Goal: Information Seeking & Learning: Learn about a topic

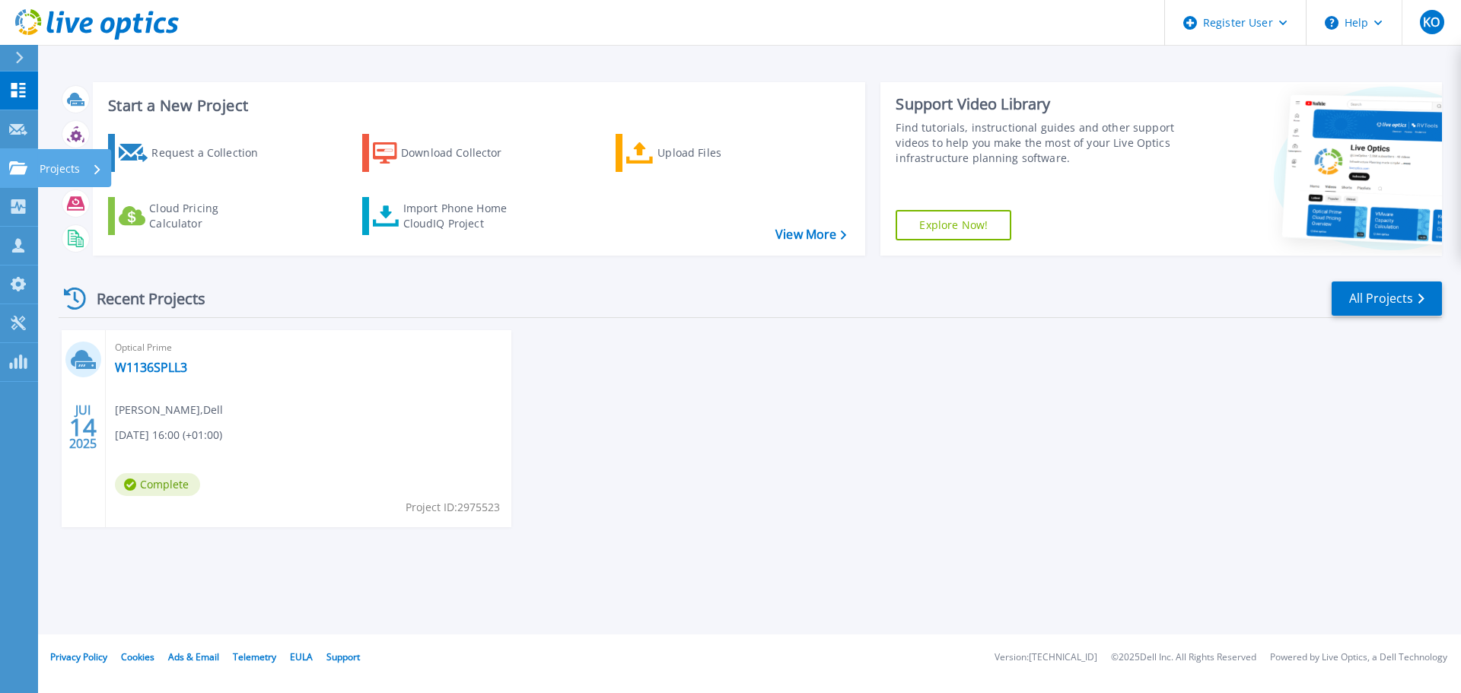
click at [15, 163] on icon at bounding box center [18, 167] width 18 height 13
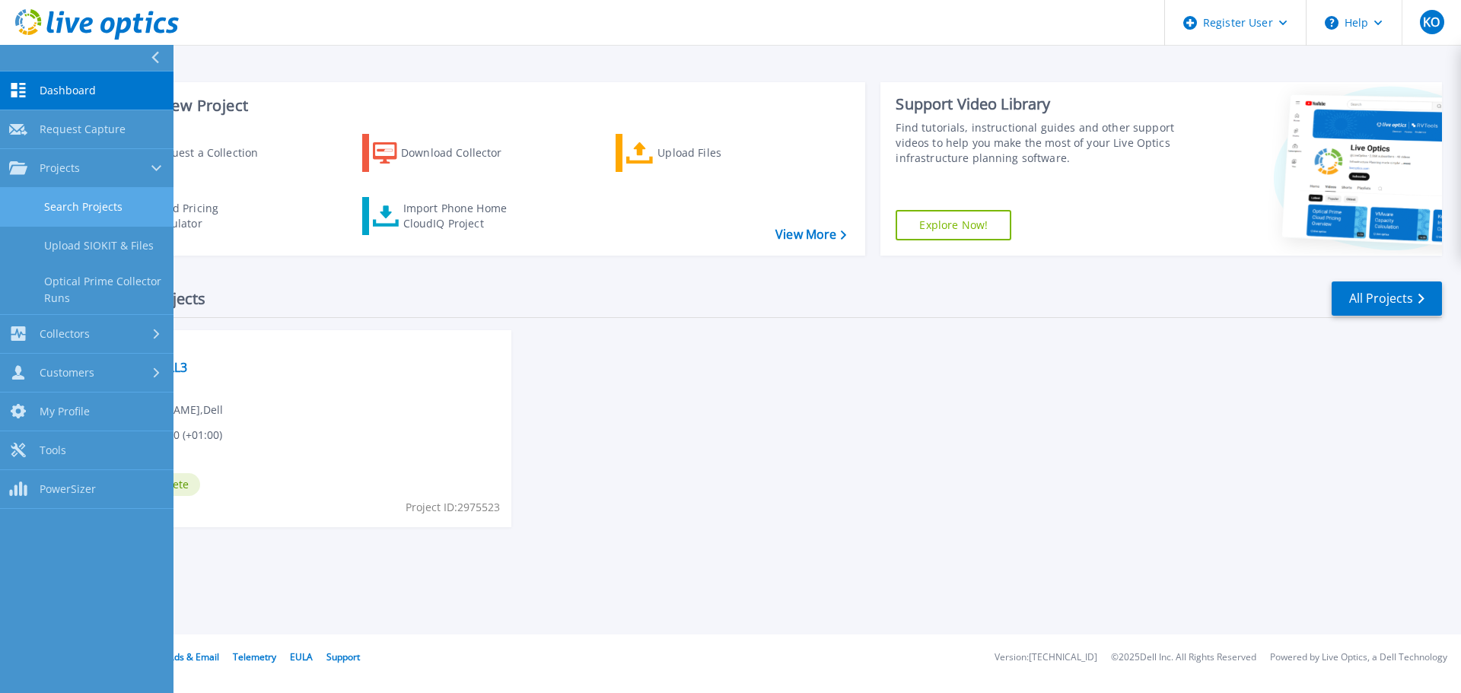
click at [83, 205] on link "Search Projects" at bounding box center [86, 207] width 173 height 39
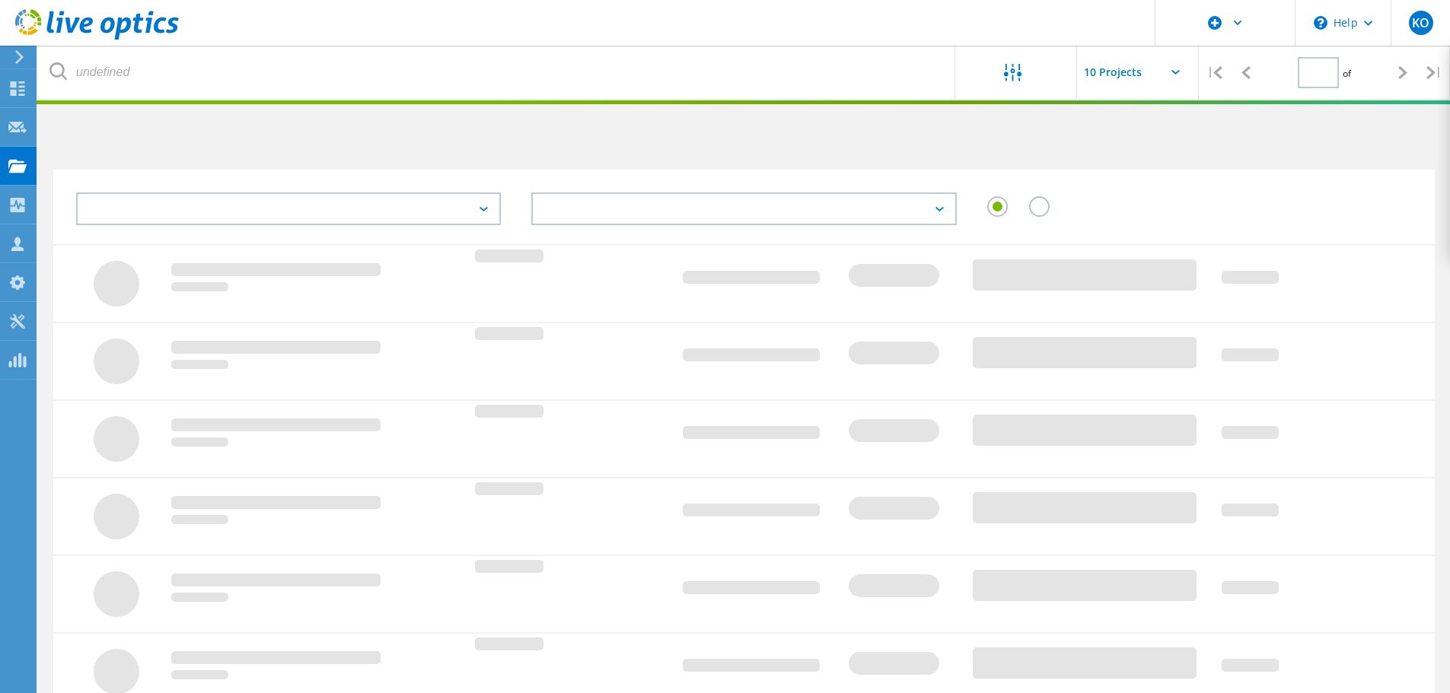
type input "1"
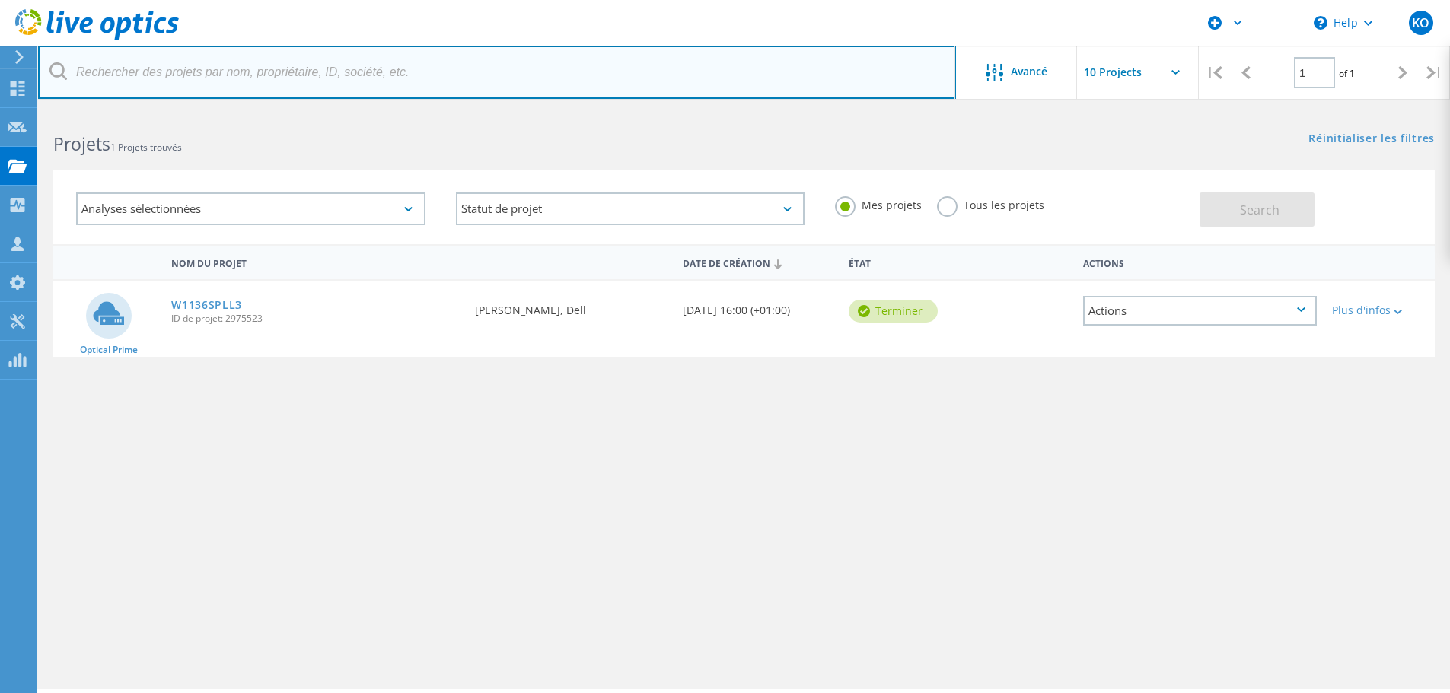
click at [116, 78] on input "text" at bounding box center [497, 72] width 918 height 53
type input "nht"
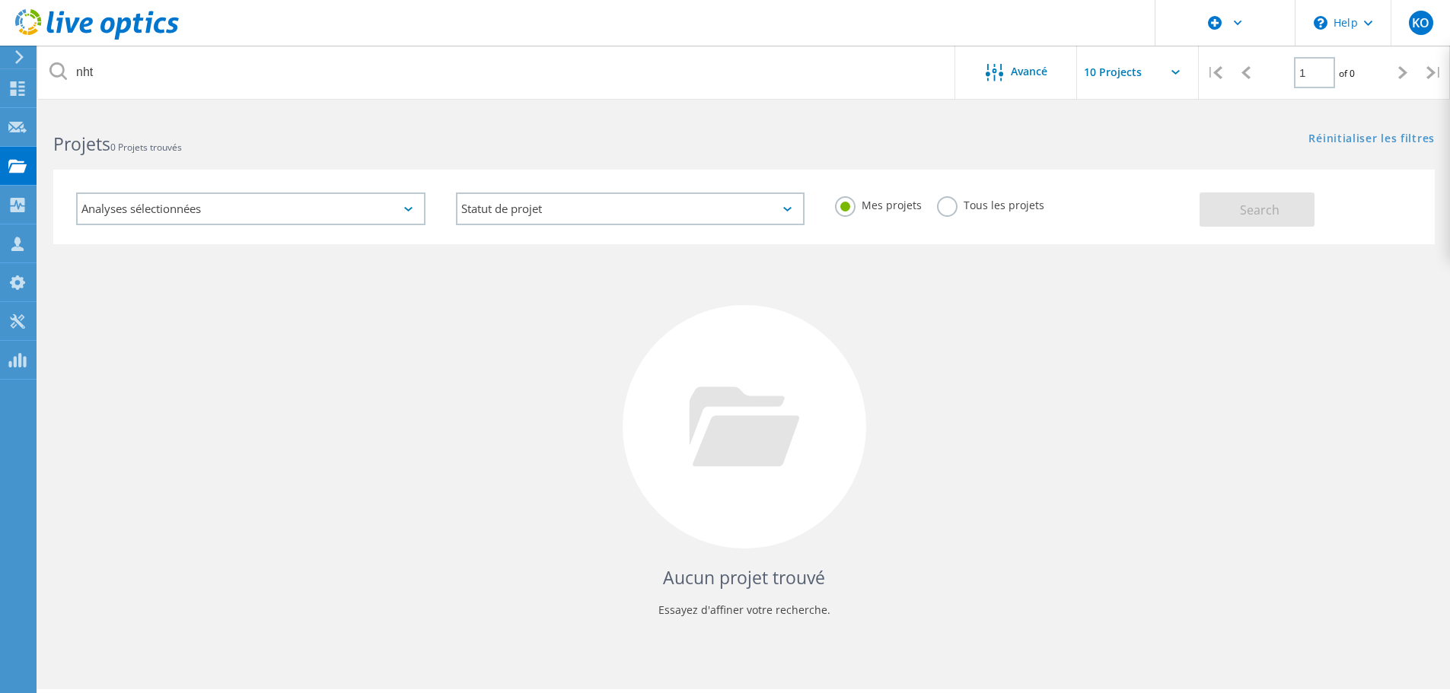
click at [948, 211] on label "Tous les projets" at bounding box center [990, 203] width 107 height 14
click at [0, 0] on input "Tous les projets" at bounding box center [0, 0] width 0 height 0
click at [1252, 218] on span "Search" at bounding box center [1260, 210] width 40 height 17
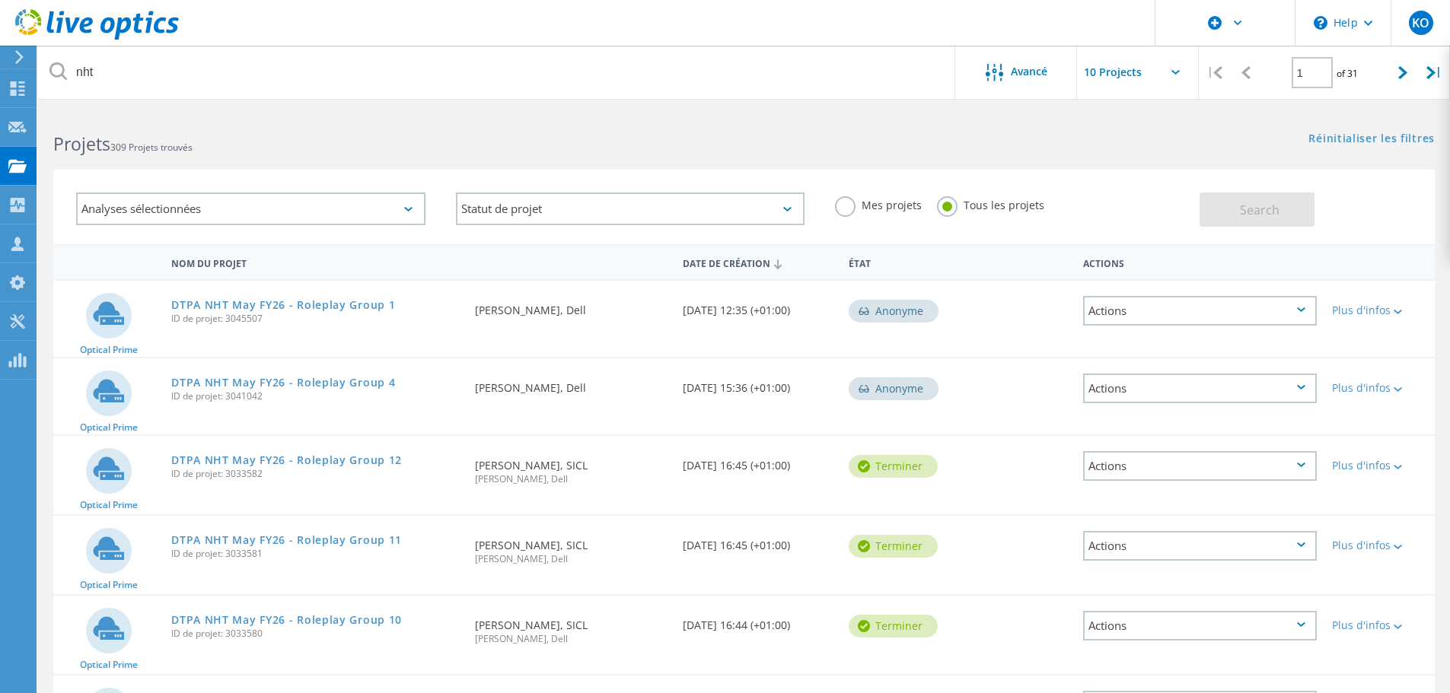
scroll to position [76, 0]
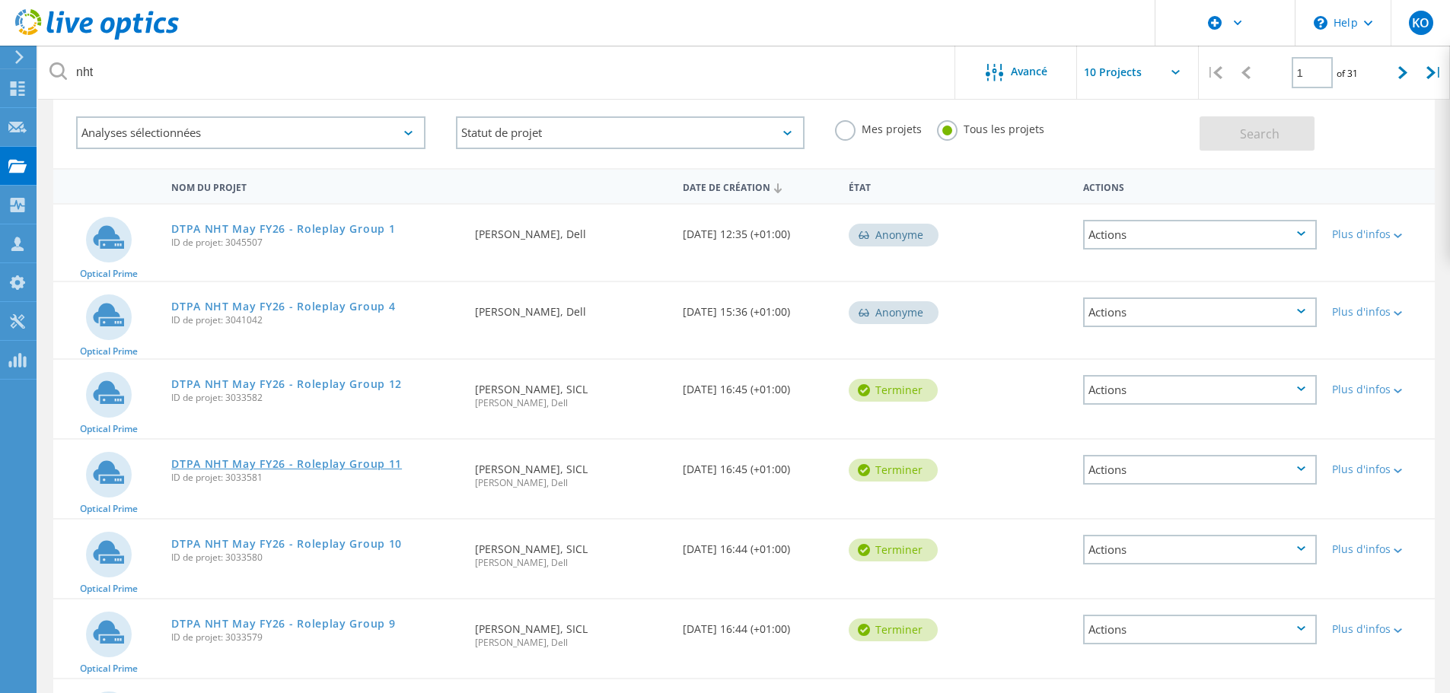
click at [283, 464] on link "DTPA NHT May FY26 - Roleplay Group 11" at bounding box center [286, 464] width 231 height 11
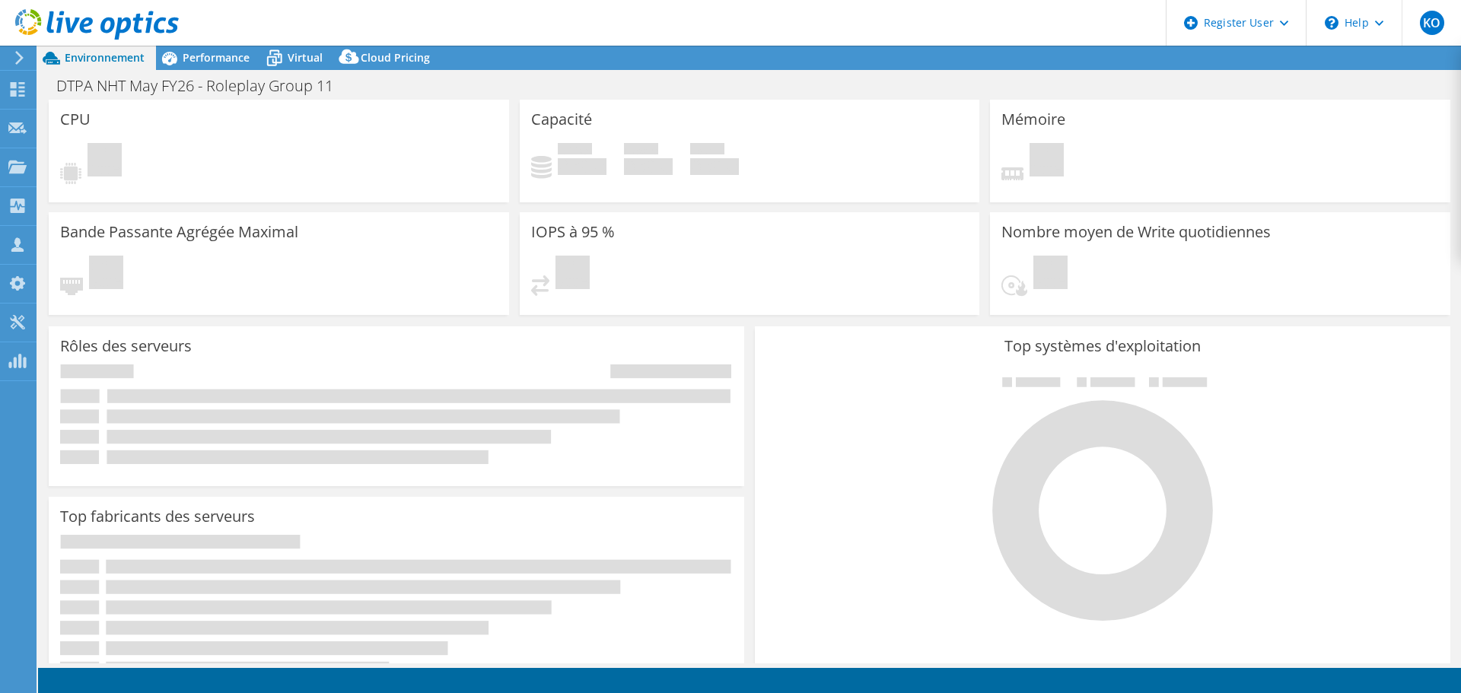
select select "USD"
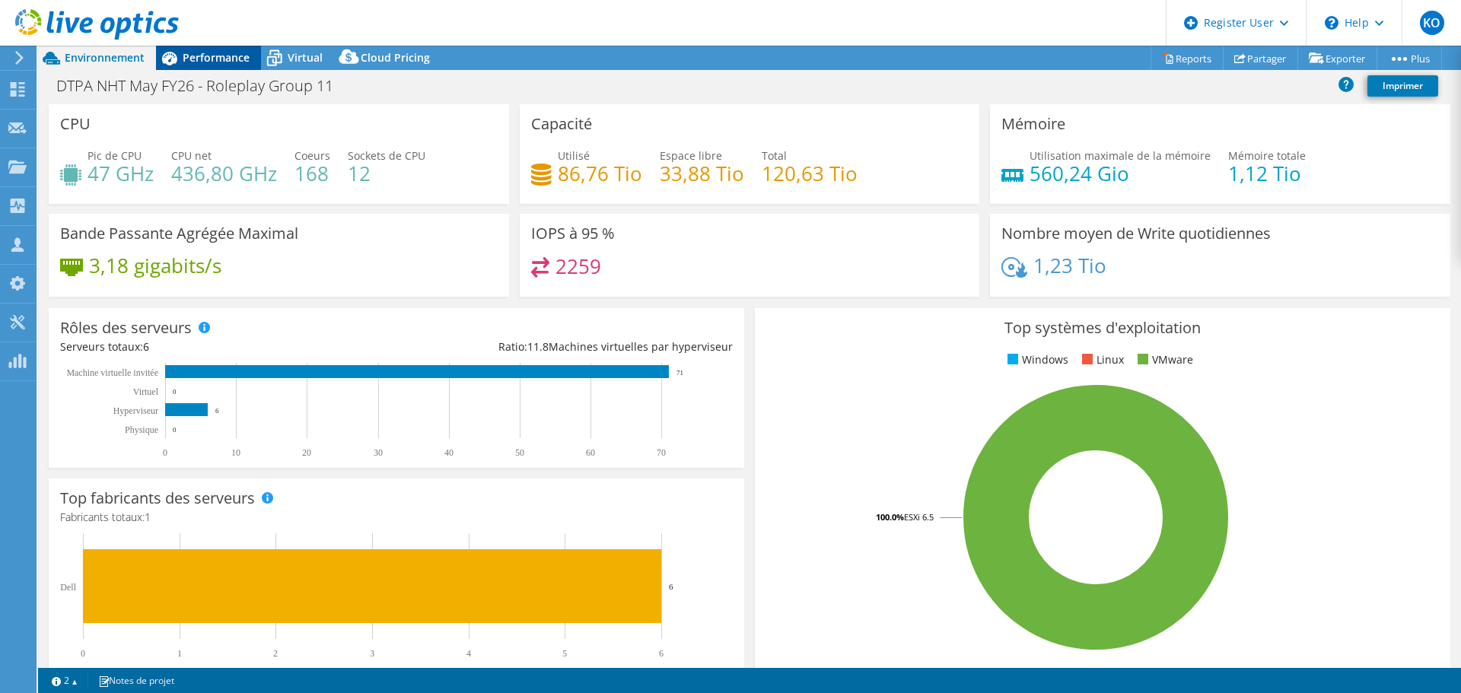
click at [219, 56] on span "Performance" at bounding box center [216, 57] width 67 height 14
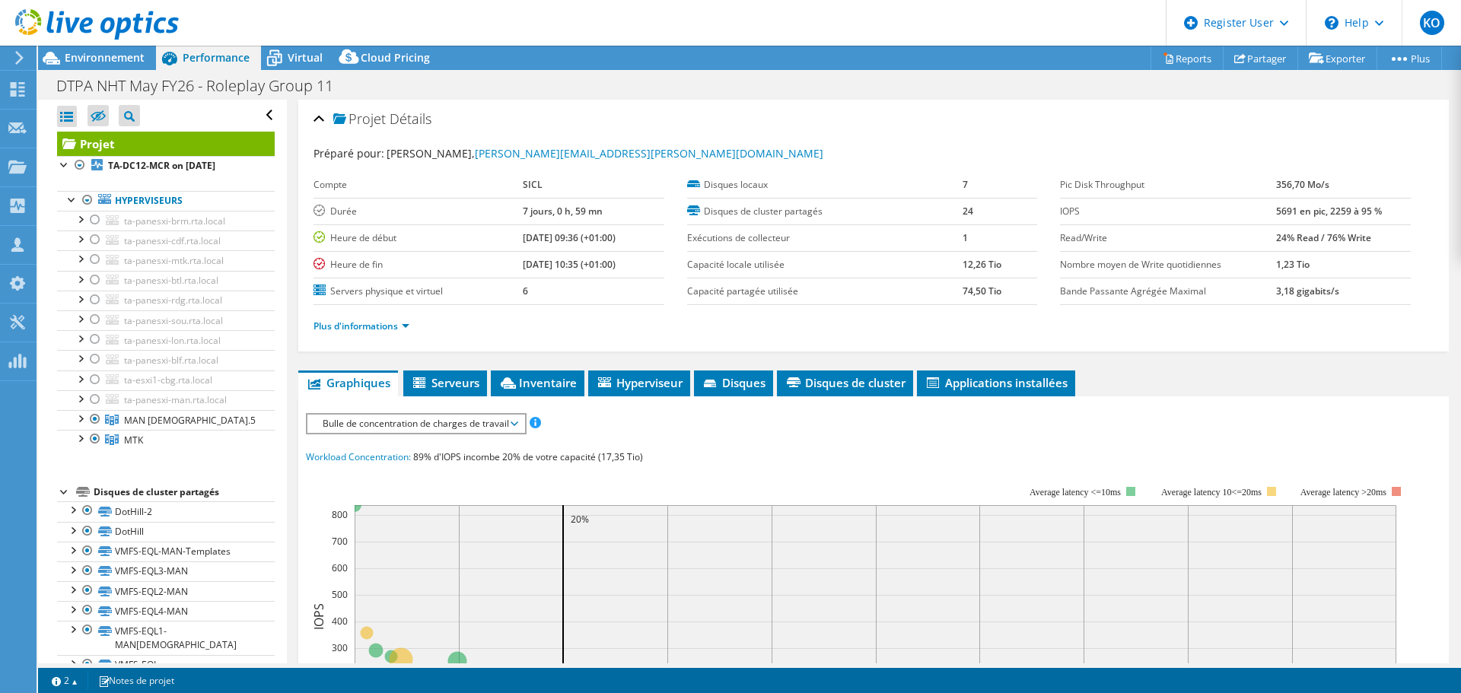
click at [461, 428] on span "Bulle de concentration de charges de travail" at bounding box center [416, 424] width 202 height 18
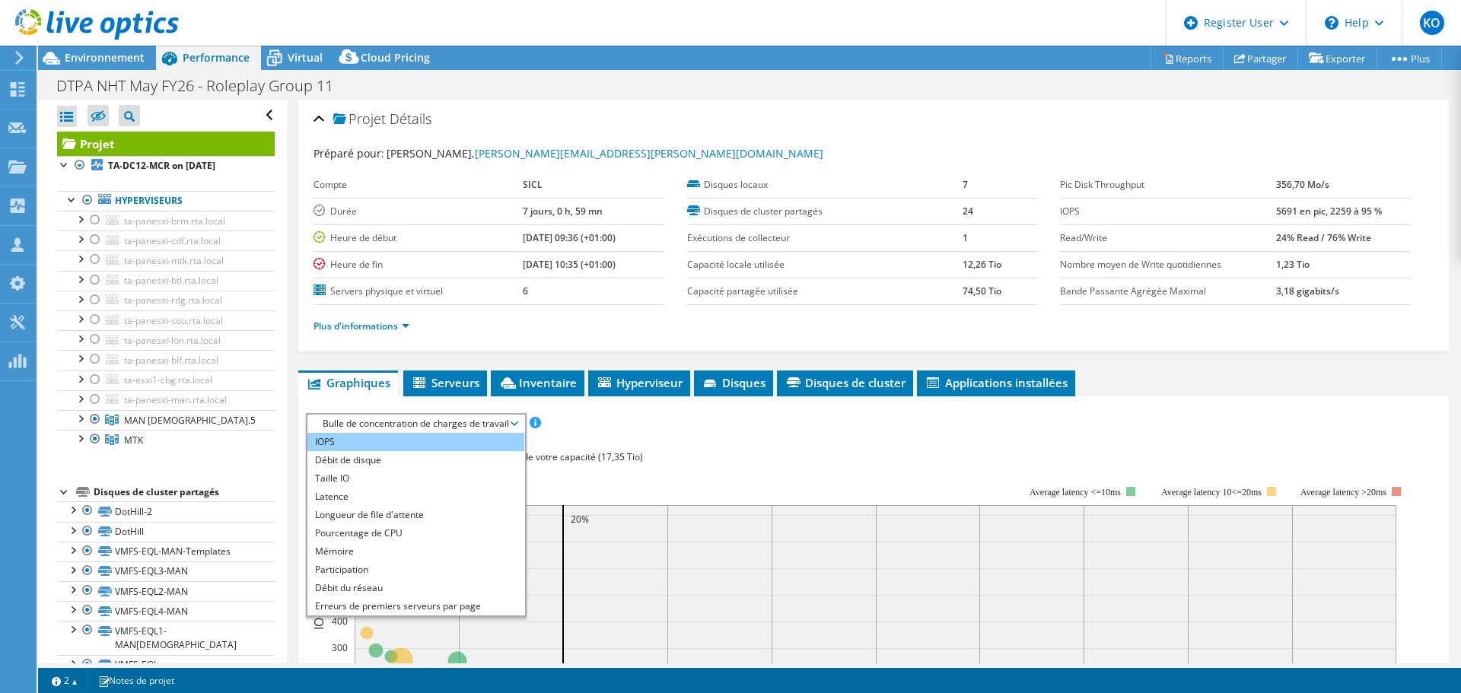
click at [373, 445] on li "IOPS" at bounding box center [415, 442] width 217 height 18
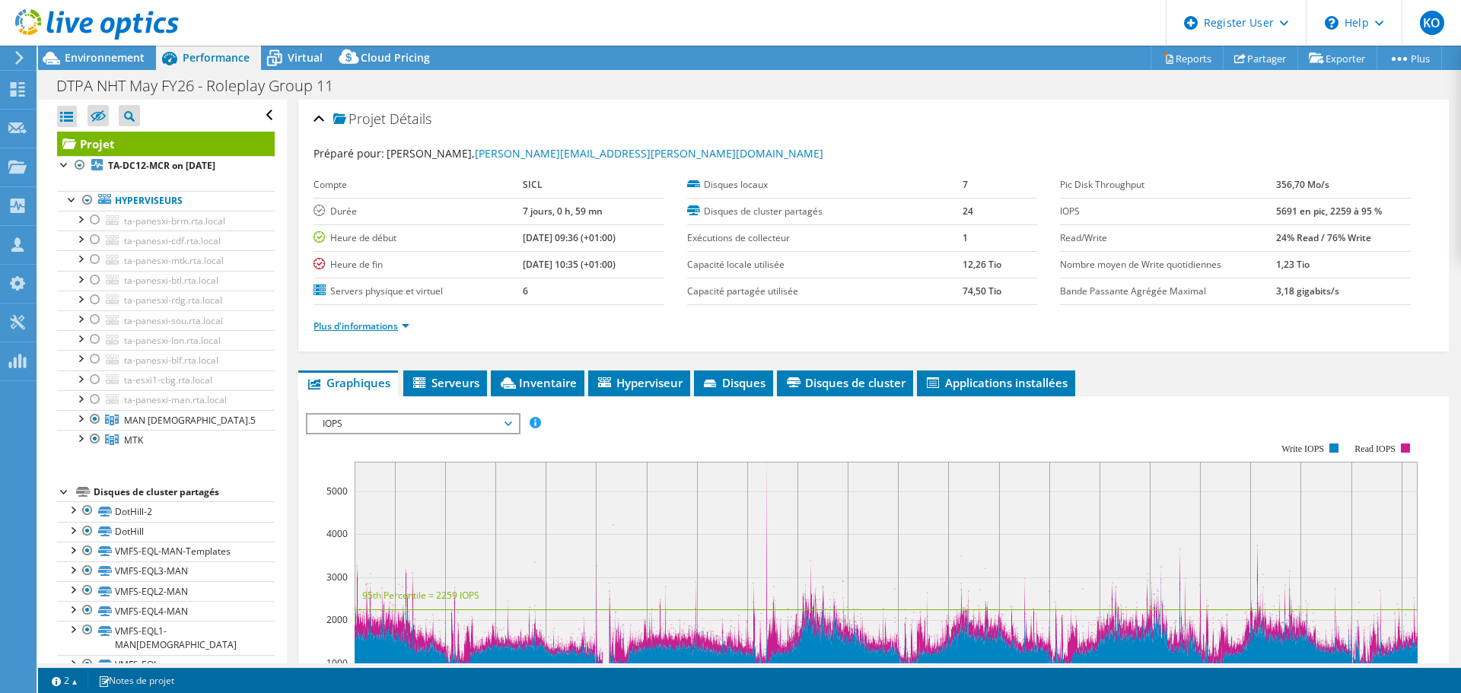
click at [372, 324] on link "Plus d'informations" at bounding box center [362, 326] width 96 height 13
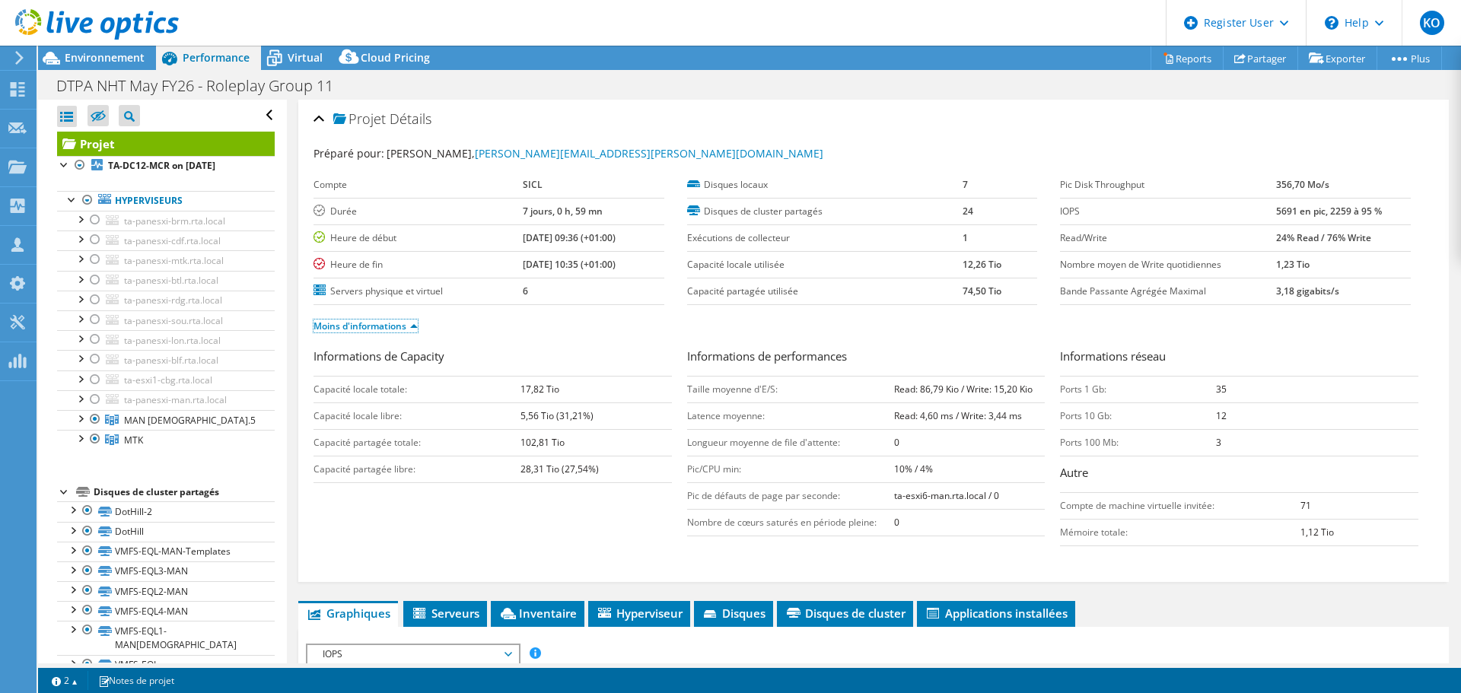
scroll to position [457, 0]
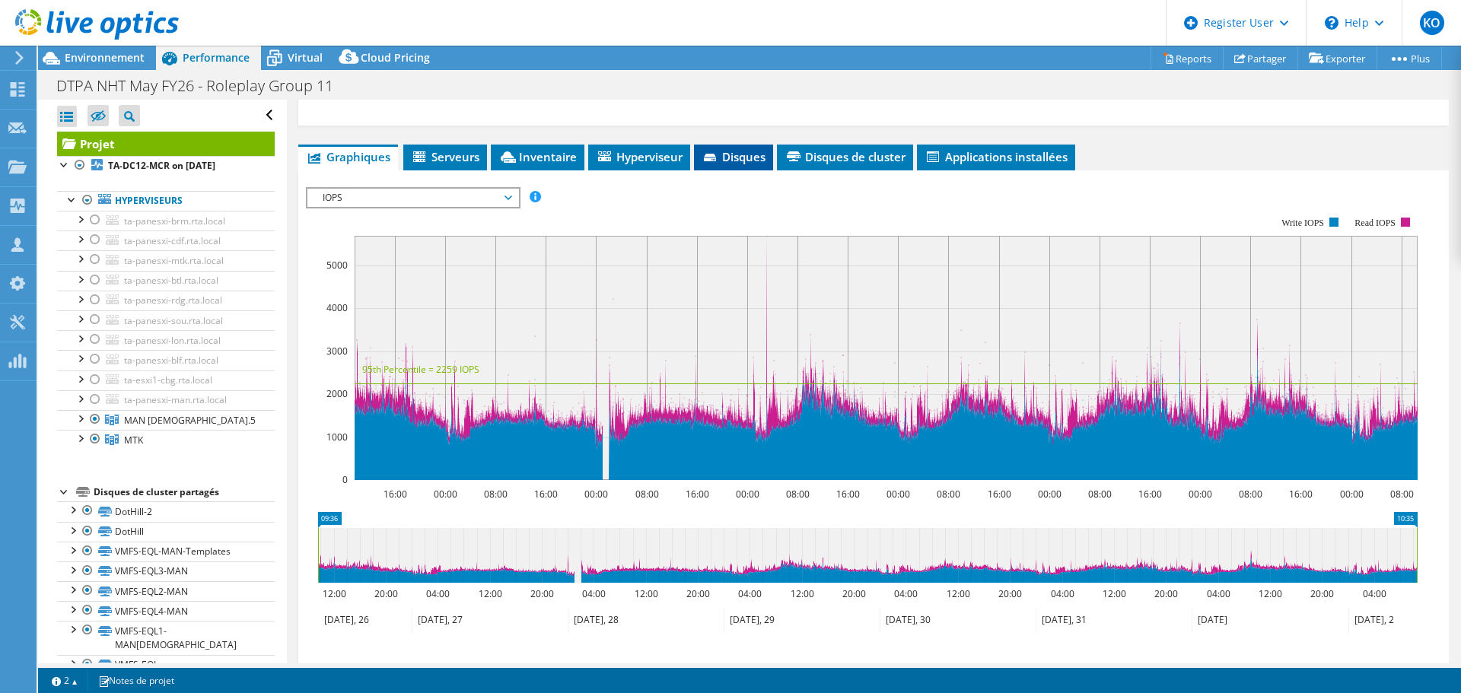
click at [761, 156] on span "Disques" at bounding box center [734, 156] width 64 height 15
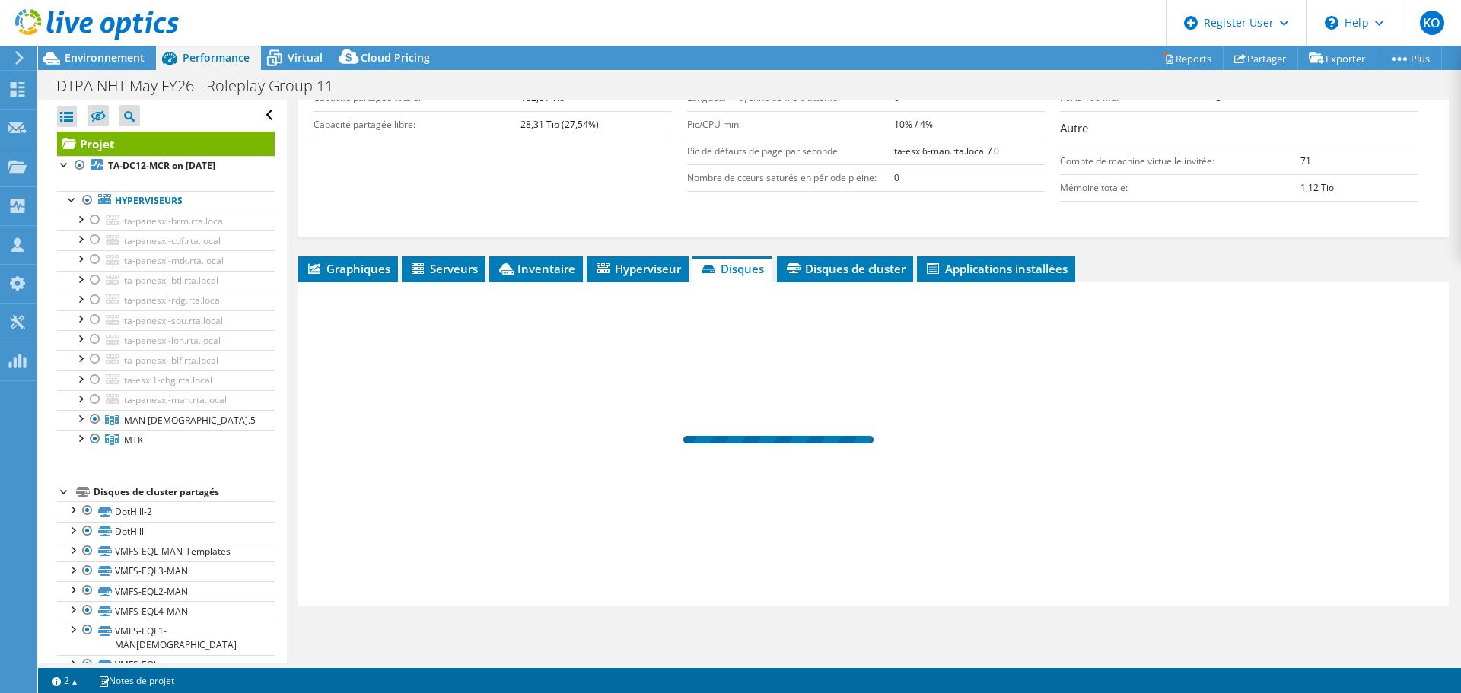
scroll to position [345, 0]
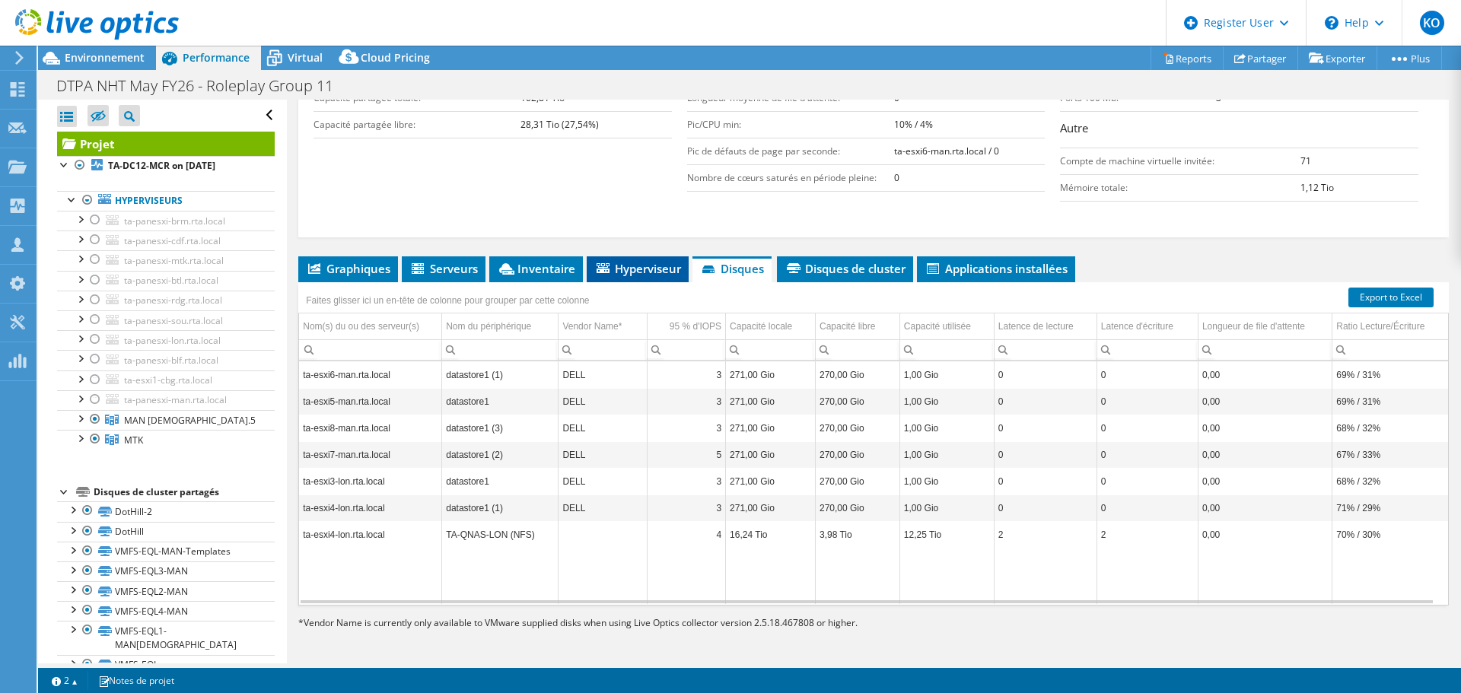
click at [638, 263] on span "Hyperviseur" at bounding box center [637, 268] width 87 height 15
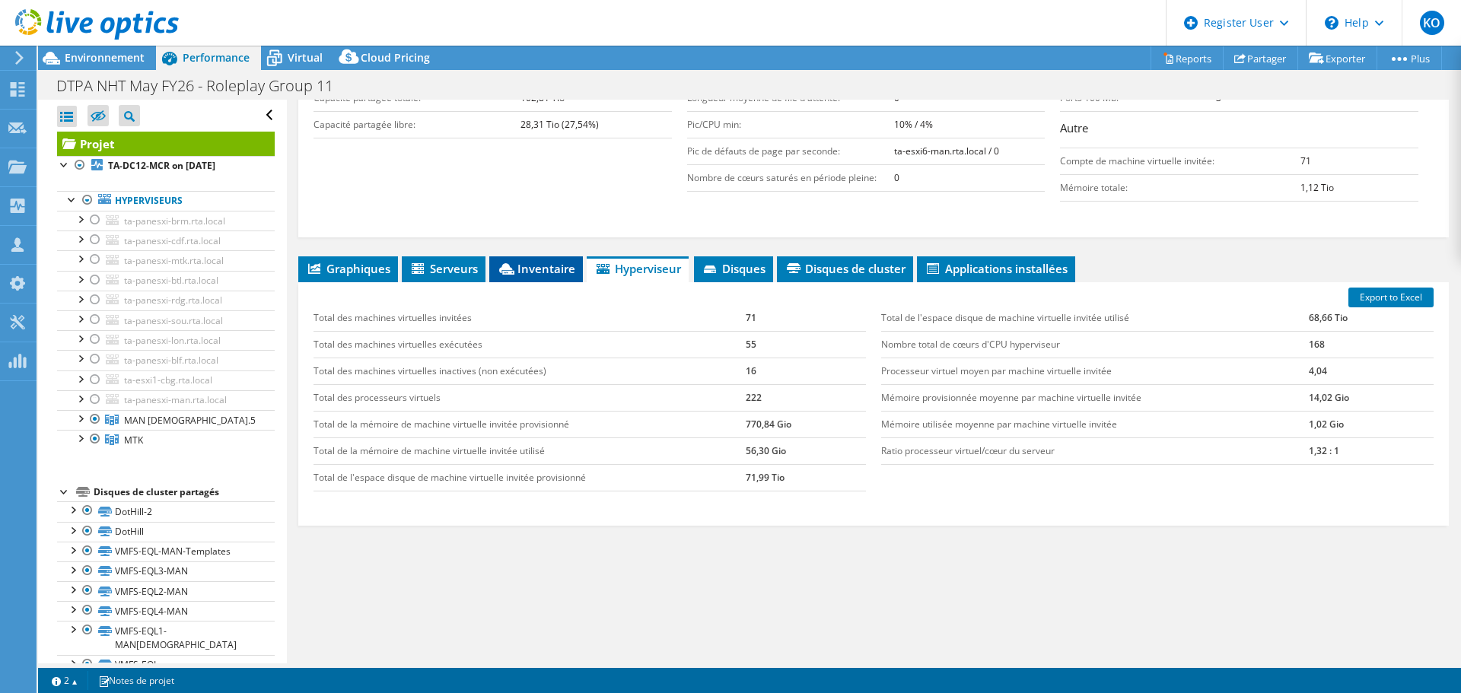
click at [520, 264] on span "Inventaire" at bounding box center [536, 268] width 78 height 15
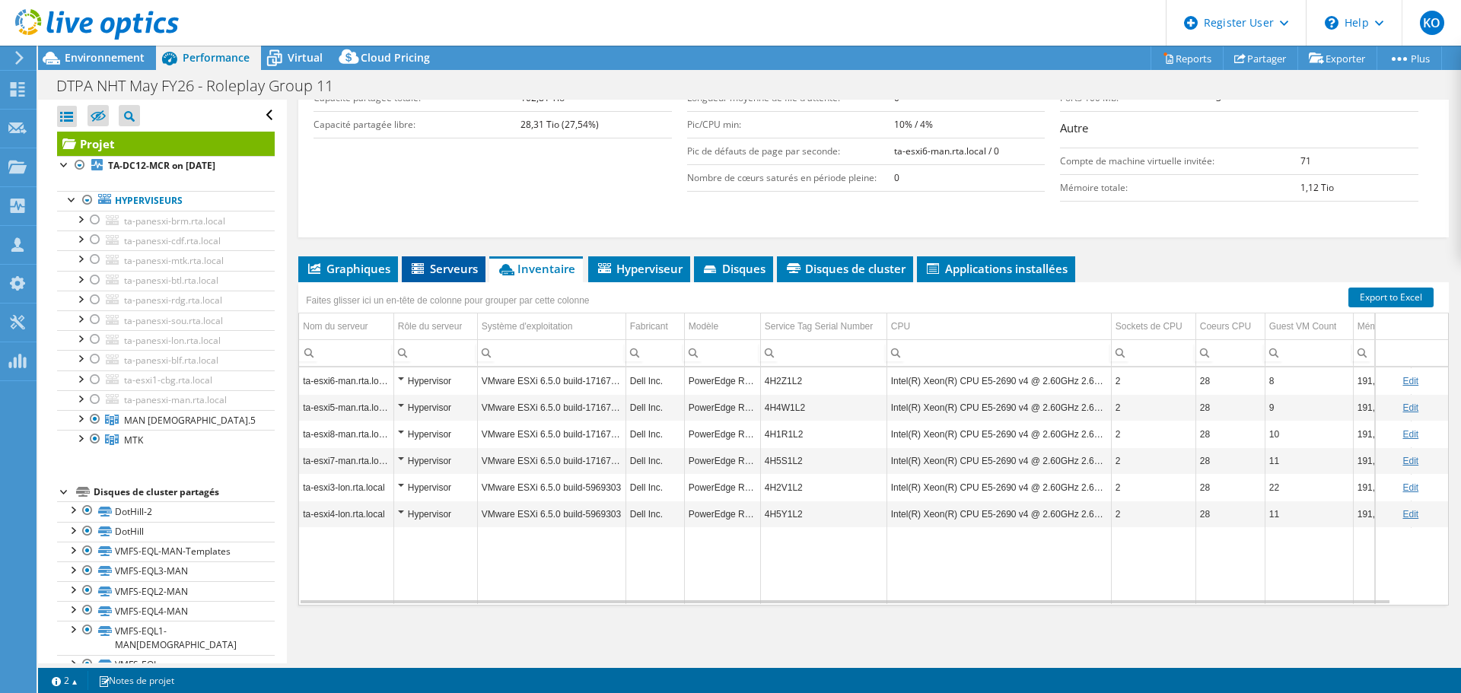
click at [425, 266] on icon at bounding box center [419, 269] width 15 height 13
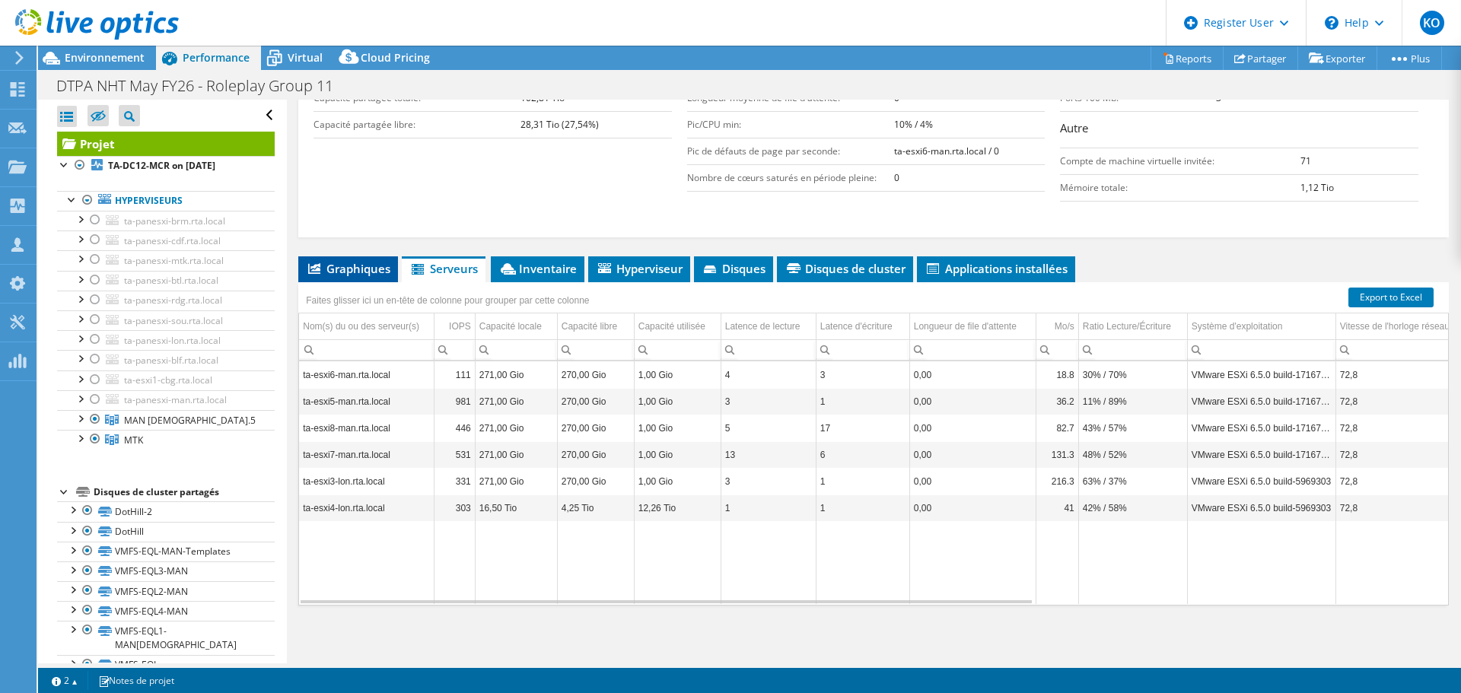
click at [352, 263] on span "Graphiques" at bounding box center [348, 268] width 84 height 15
